Goal: Transaction & Acquisition: Purchase product/service

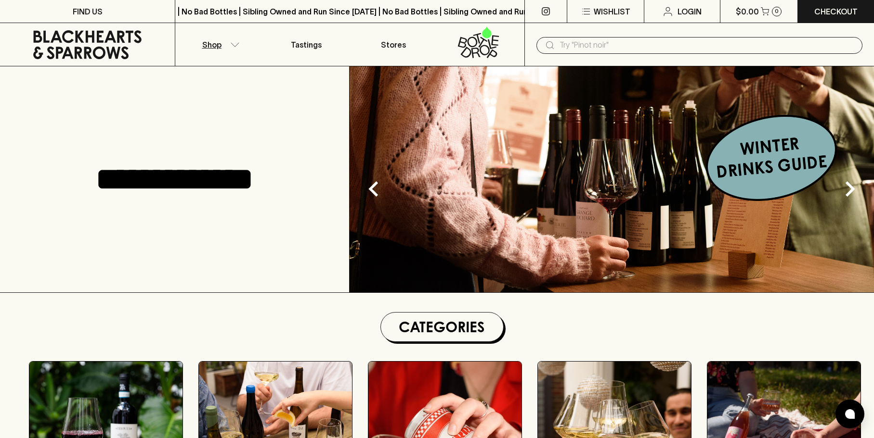
click at [237, 46] on icon "button" at bounding box center [235, 44] width 10 height 5
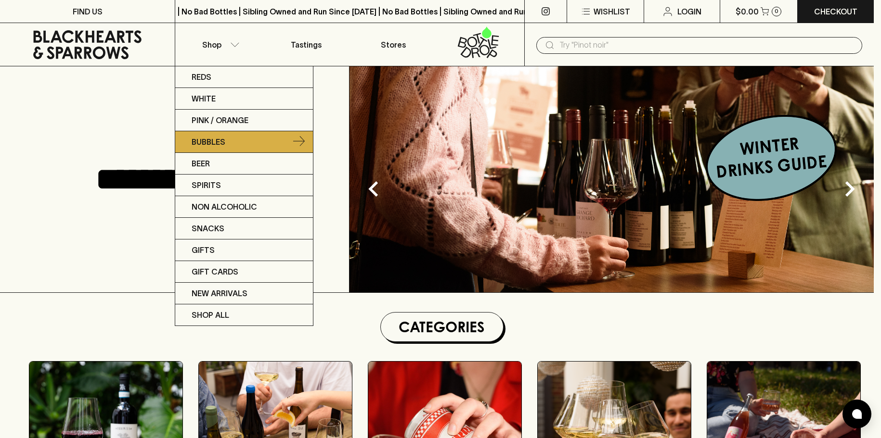
click at [233, 141] on link "Bubbles" at bounding box center [244, 142] width 138 height 22
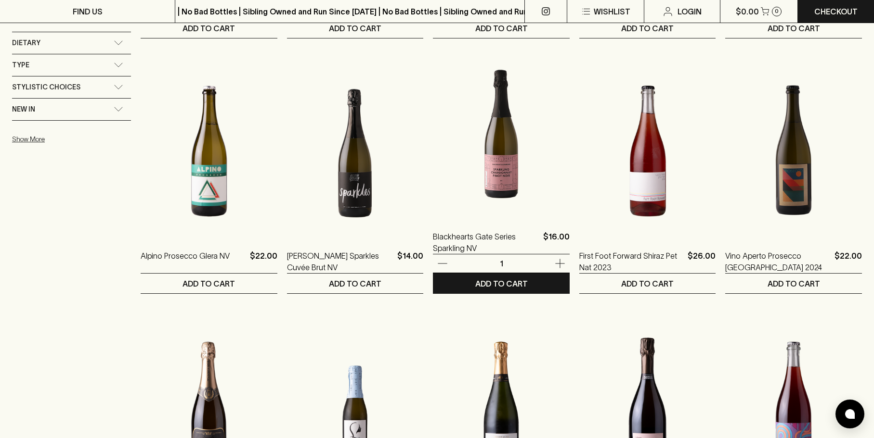
scroll to position [818, 0]
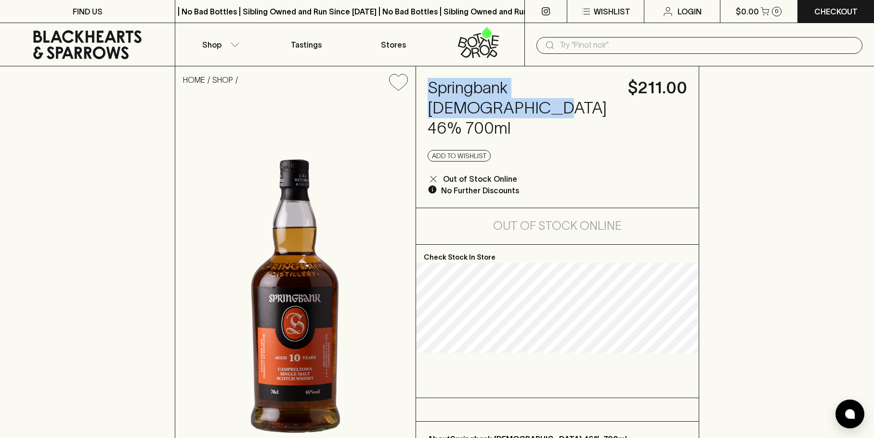
drag, startPoint x: 481, startPoint y: 108, endPoint x: 421, endPoint y: 88, distance: 63.6
click at [421, 88] on div "Springbank 10yo 46% 700ml $211.00 Add to wishlist Out of Stock Online No Furthe…" at bounding box center [557, 136] width 283 height 141
copy h4 "Springbank 10yo 46% 700ml"
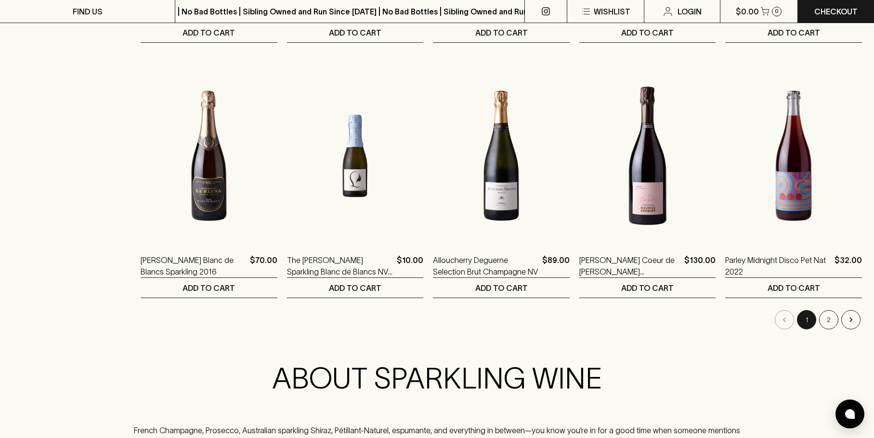
scroll to position [963, 0]
